Goal: Transaction & Acquisition: Book appointment/travel/reservation

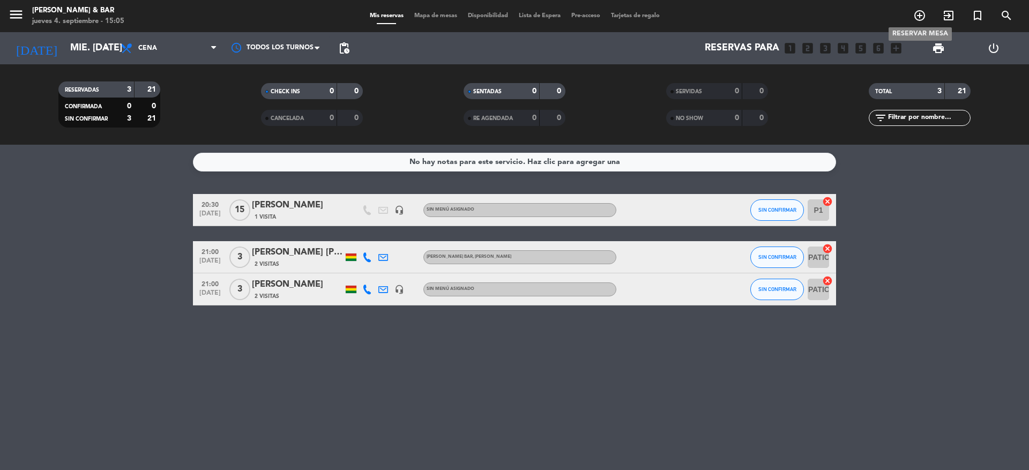
click at [918, 14] on icon "add_circle_outline" at bounding box center [919, 15] width 13 height 13
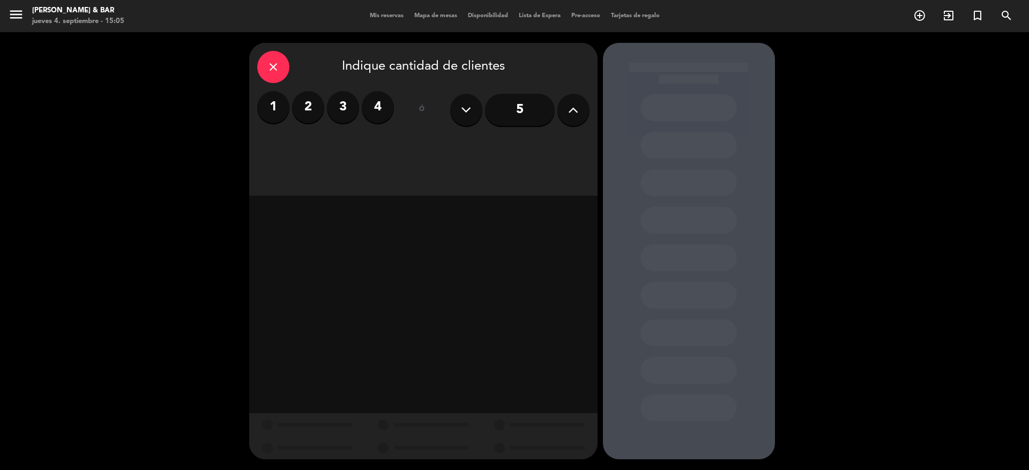
click at [575, 110] on icon at bounding box center [573, 110] width 10 height 16
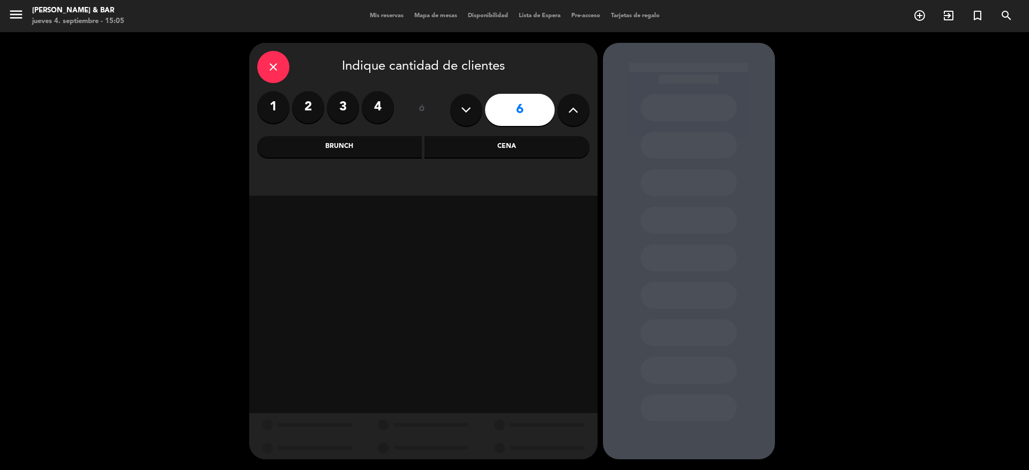
click at [575, 110] on icon at bounding box center [573, 110] width 10 height 16
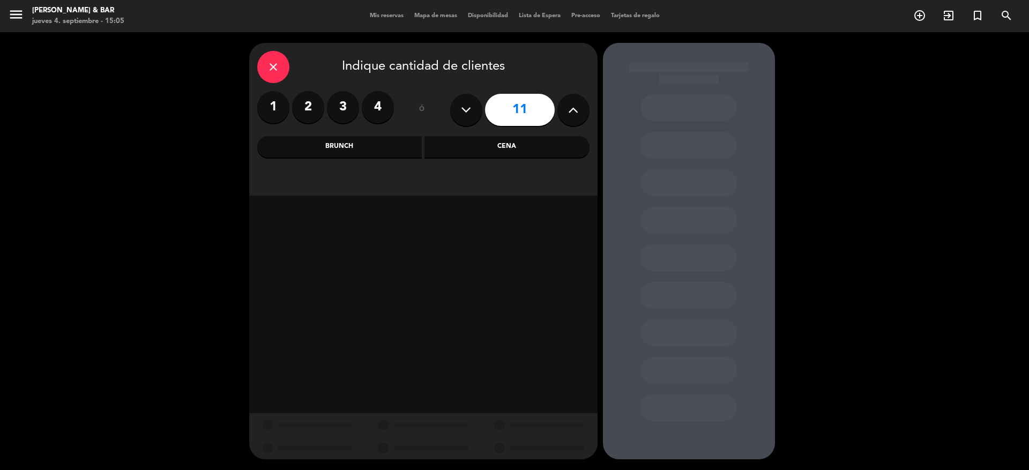
click at [575, 110] on icon at bounding box center [573, 110] width 10 height 16
click at [574, 110] on icon at bounding box center [573, 110] width 10 height 16
type input "13"
click at [513, 140] on div "Cena" at bounding box center [506, 146] width 165 height 21
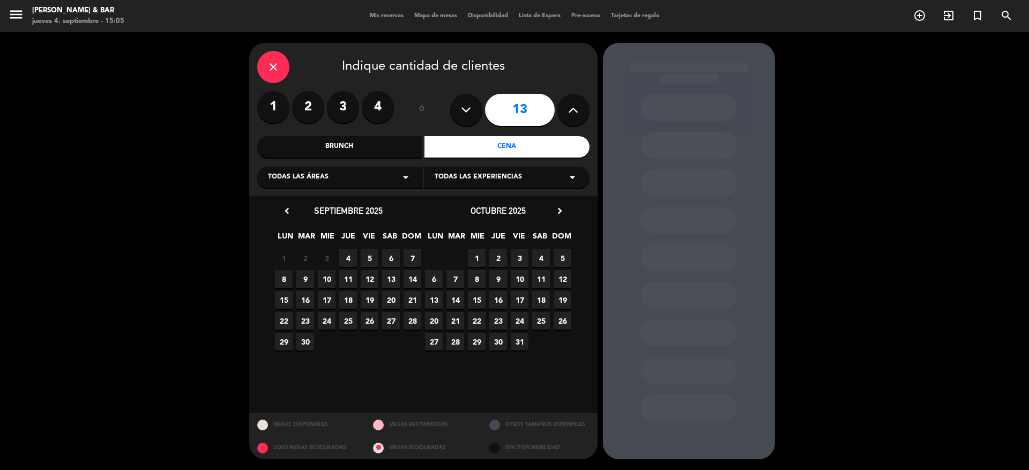
click at [330, 141] on div "Brunch" at bounding box center [339, 146] width 165 height 21
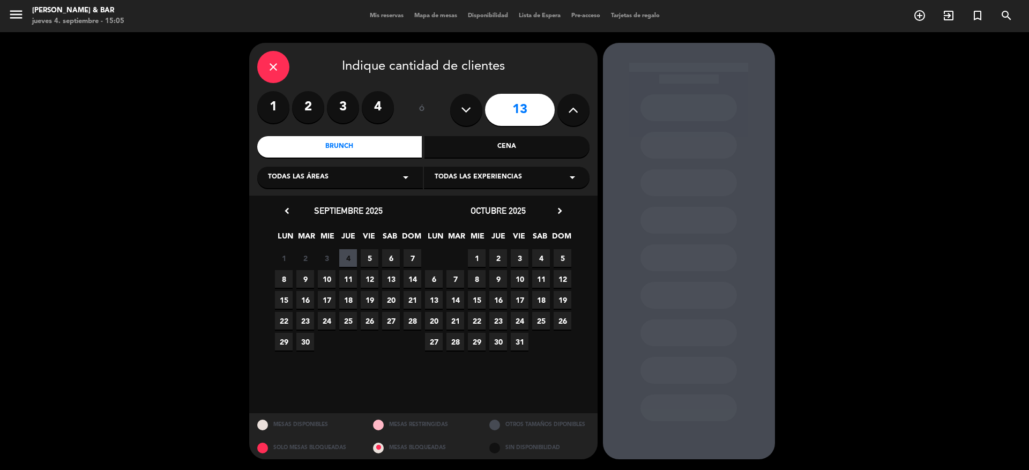
click at [412, 252] on span "7" at bounding box center [413, 258] width 18 height 18
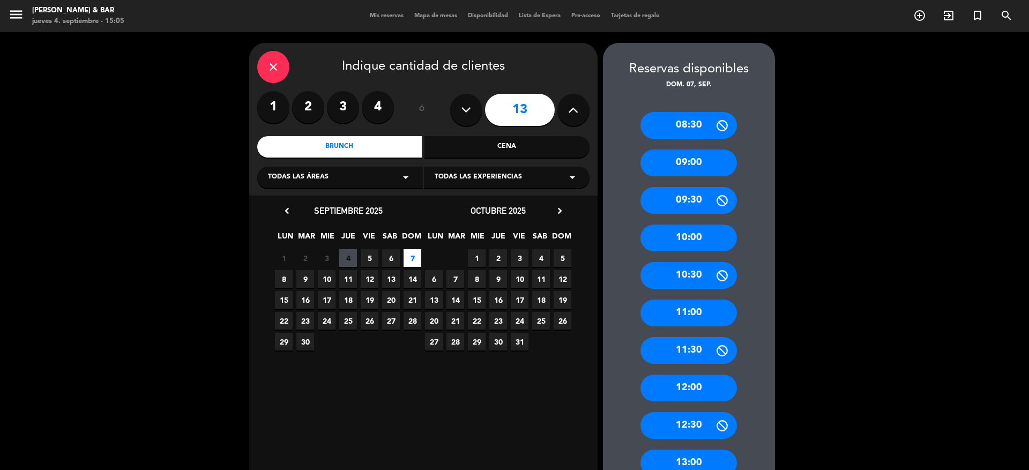
click at [702, 192] on div "09:30" at bounding box center [688, 200] width 96 height 27
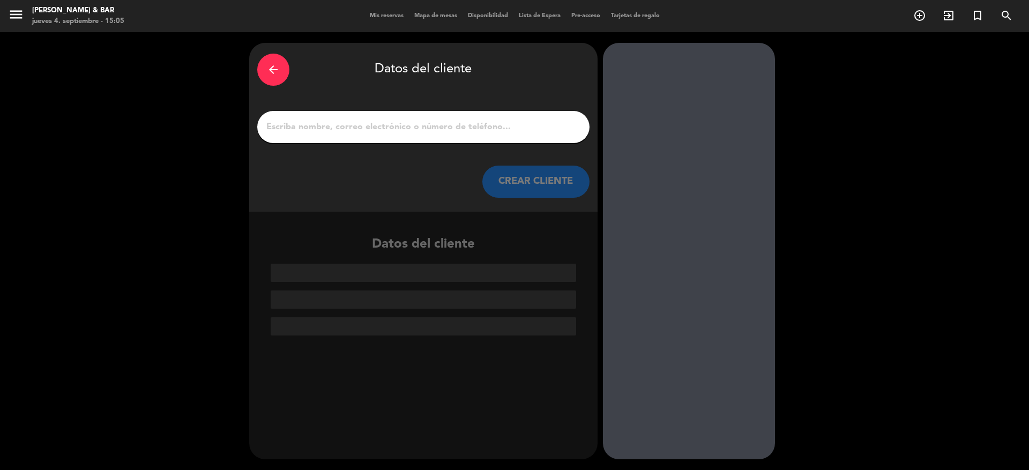
click at [508, 129] on input "1" at bounding box center [423, 127] width 316 height 15
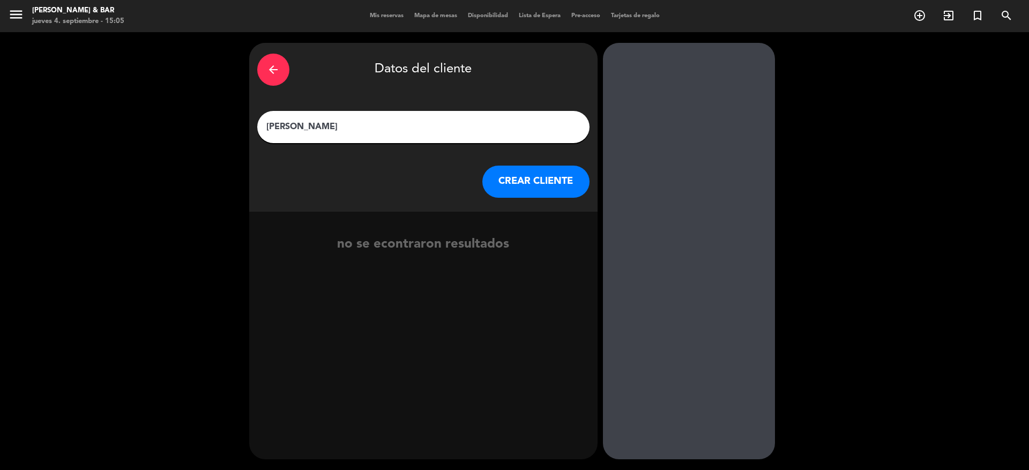
type input "[PERSON_NAME]"
click at [538, 187] on button "CREAR CLIENTE" at bounding box center [535, 182] width 107 height 32
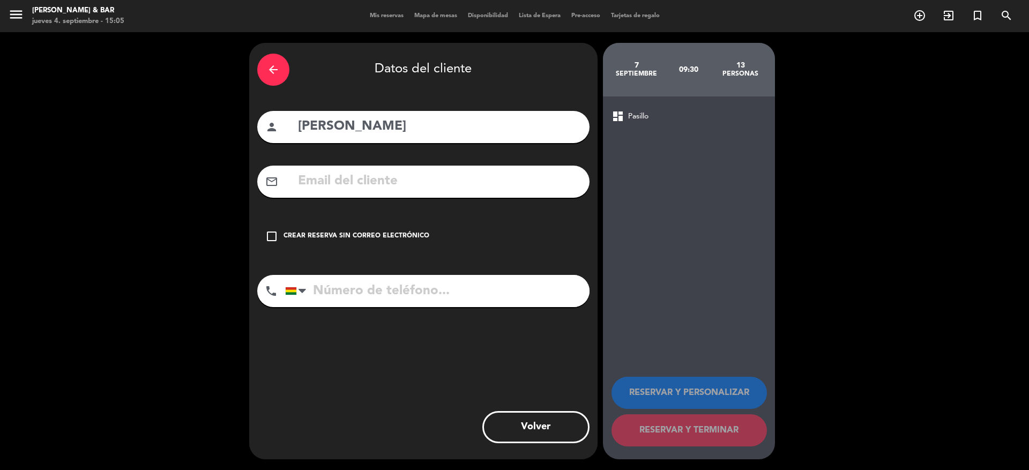
click at [532, 187] on input "text" at bounding box center [439, 181] width 285 height 22
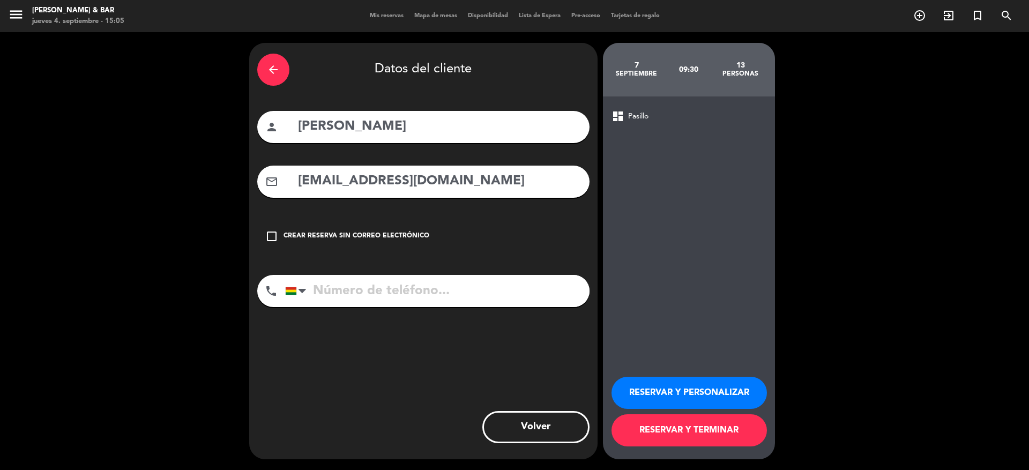
type input "[EMAIL_ADDRESS][DOMAIN_NAME]"
click at [460, 290] on input "tel" at bounding box center [437, 291] width 304 height 32
type input "77640001"
click at [703, 438] on button "RESERVAR Y TERMINAR" at bounding box center [688, 430] width 155 height 32
